Goal: Obtain resource: Download file/media

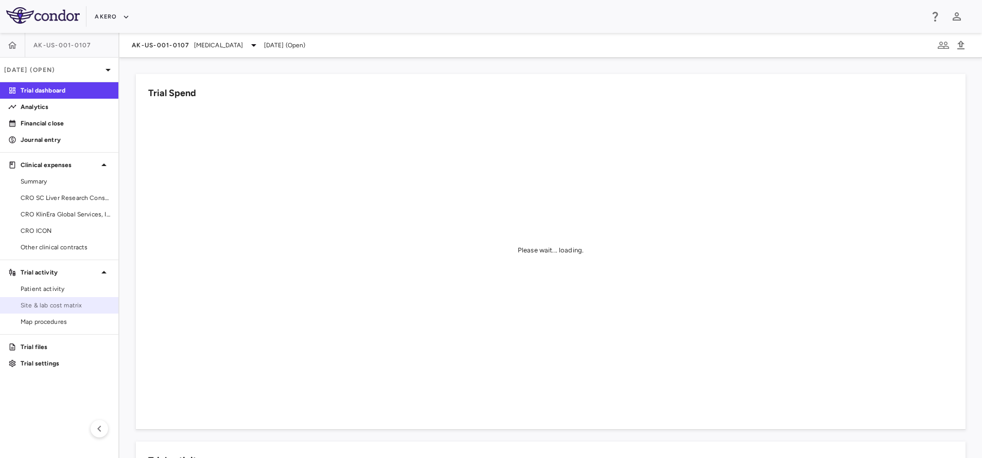
click at [53, 299] on link "Site & lab cost matrix" at bounding box center [59, 305] width 118 height 15
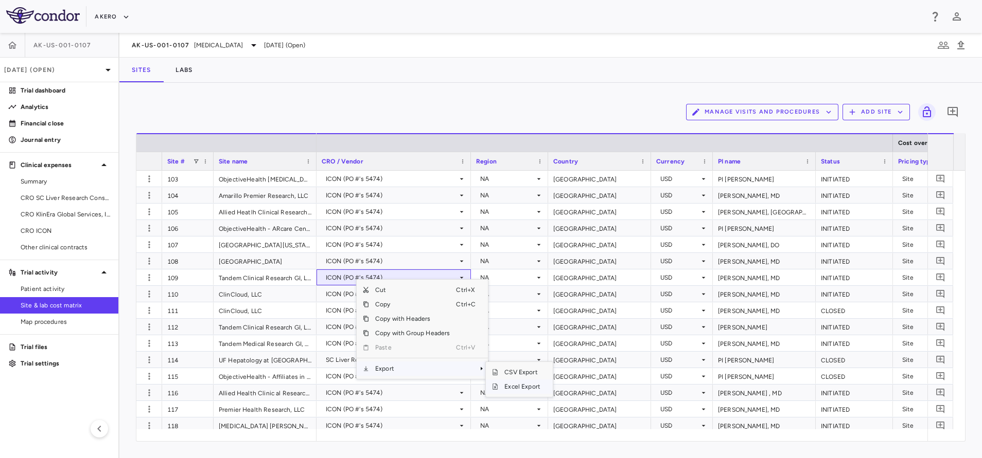
click at [532, 384] on span "Excel Export" at bounding box center [522, 387] width 48 height 14
